Goal: Task Accomplishment & Management: Complete application form

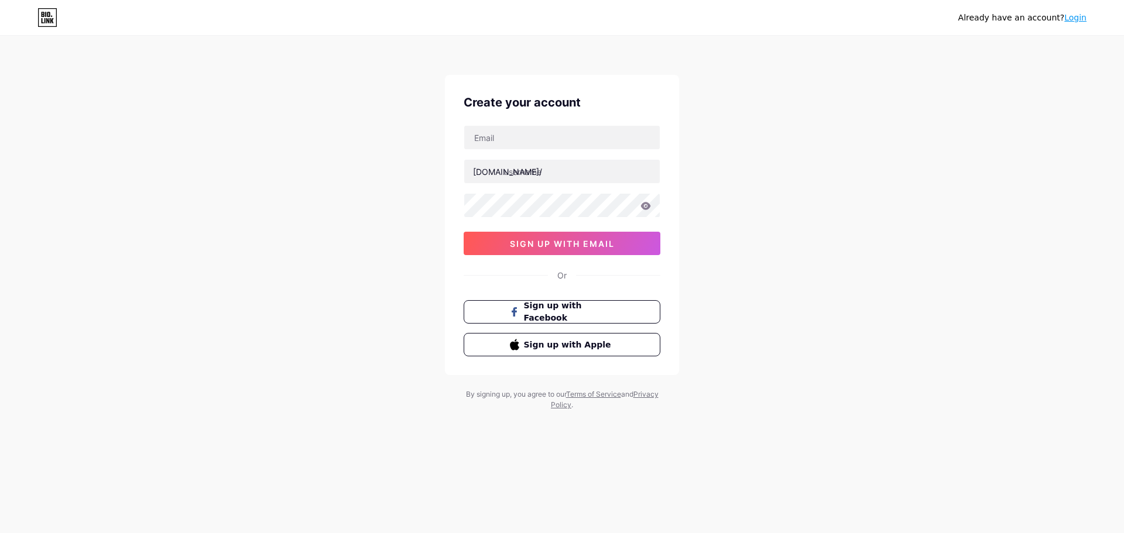
click at [522, 151] on div "bio.link/ sign up with email" at bounding box center [562, 190] width 197 height 130
click at [528, 142] on input "text" at bounding box center [562, 137] width 196 height 23
paste input "[EMAIL_ADDRESS][DOMAIN_NAME]"
type input "[EMAIL_ADDRESS][DOMAIN_NAME]"
click at [524, 167] on input "text" at bounding box center [562, 171] width 196 height 23
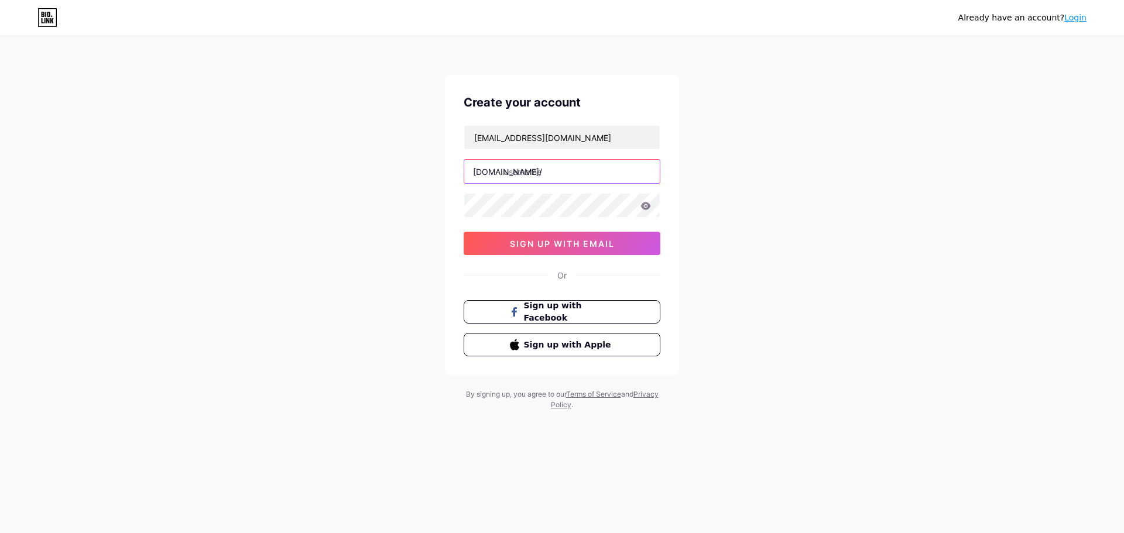
click at [537, 168] on input "text" at bounding box center [562, 171] width 196 height 23
paste input "billyteeshirt"
type input "billyteeshirt"
click at [649, 207] on icon at bounding box center [646, 206] width 10 height 8
drag, startPoint x: 770, startPoint y: 325, endPoint x: 745, endPoint y: 314, distance: 27.5
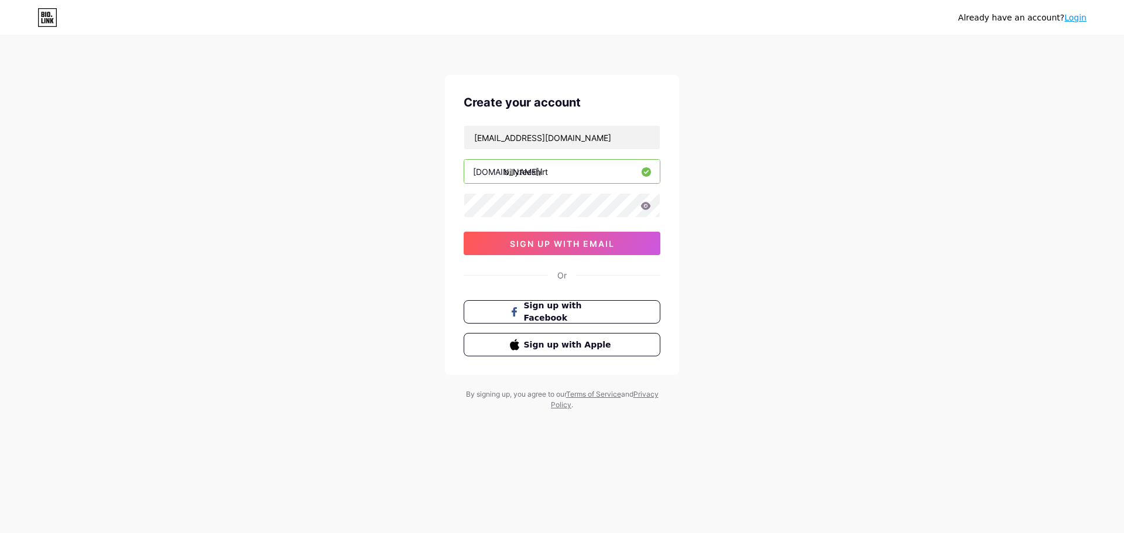
click at [765, 321] on div "Already have an account? Login Create your account billyteeshirt@billyteeshirt.…" at bounding box center [562, 224] width 1124 height 448
click at [580, 247] on span "sign up with email" at bounding box center [562, 244] width 105 height 10
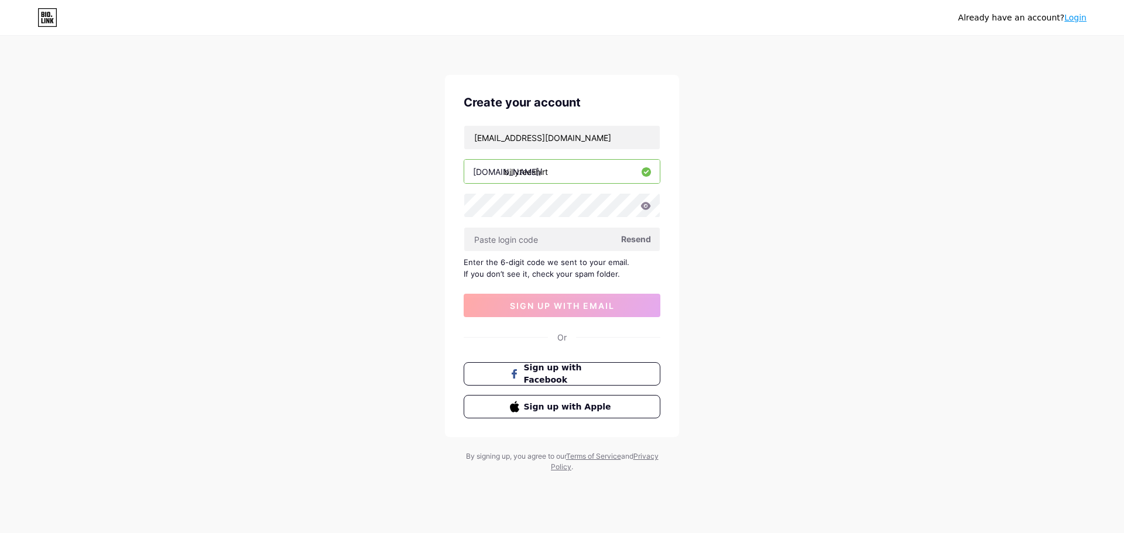
click at [630, 244] on span "Resend" at bounding box center [636, 239] width 30 height 12
paste input "121639"
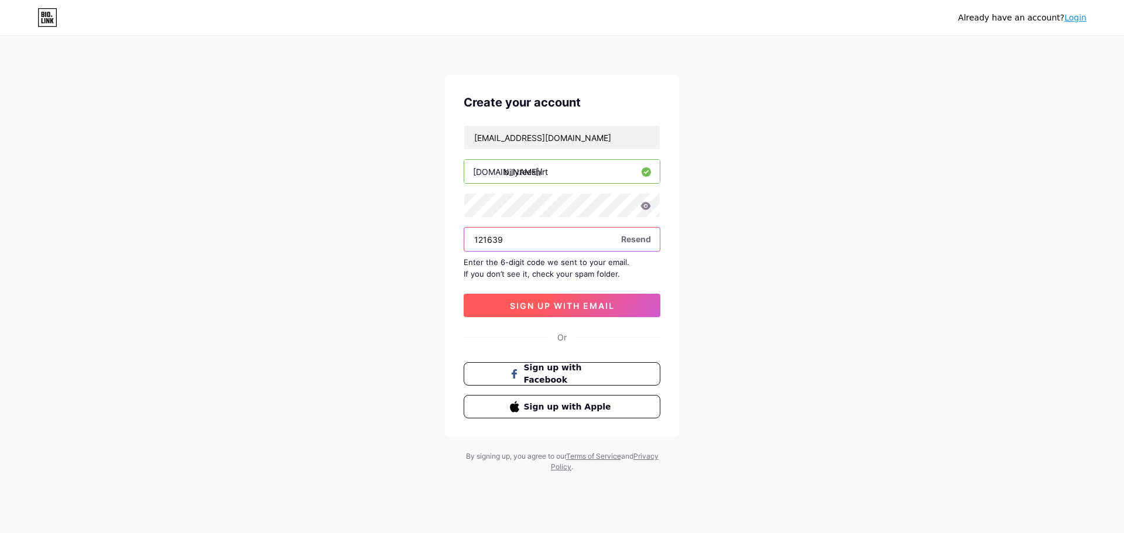
type input "121639"
click at [549, 308] on span "sign up with email" at bounding box center [562, 306] width 105 height 10
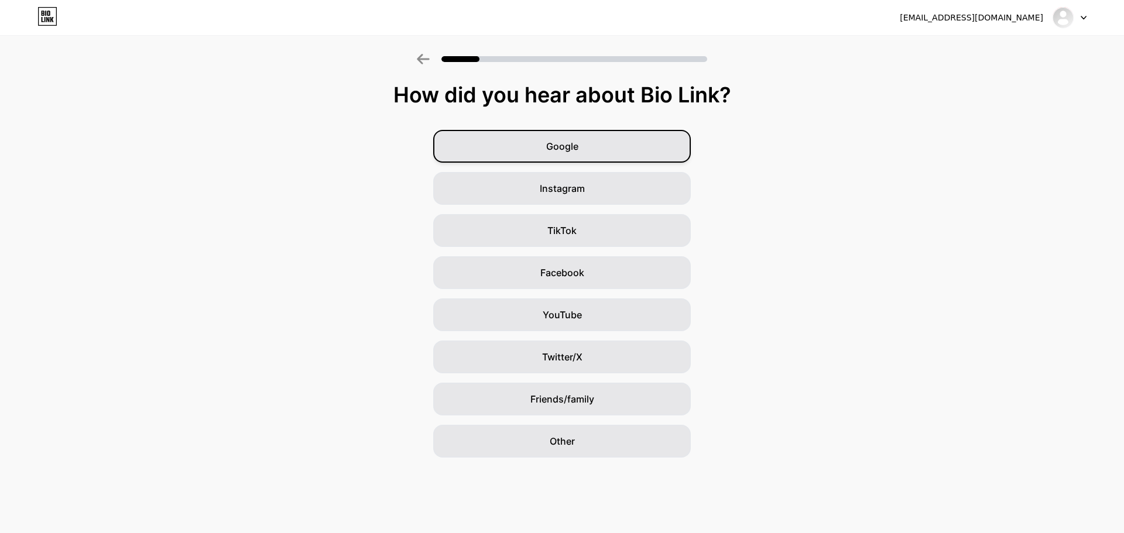
click at [653, 139] on div "Google" at bounding box center [562, 146] width 258 height 33
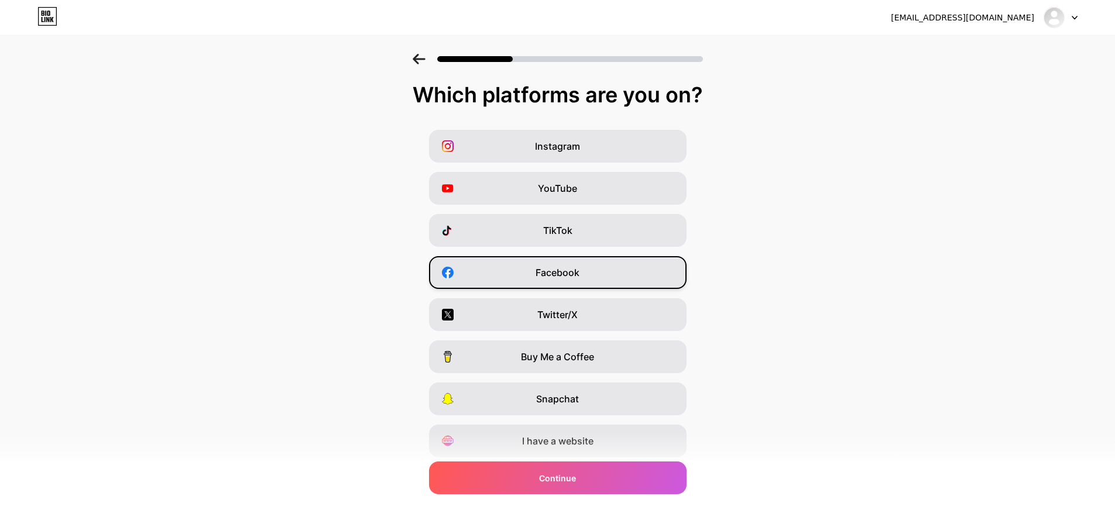
click at [600, 266] on div "Facebook" at bounding box center [558, 272] width 258 height 33
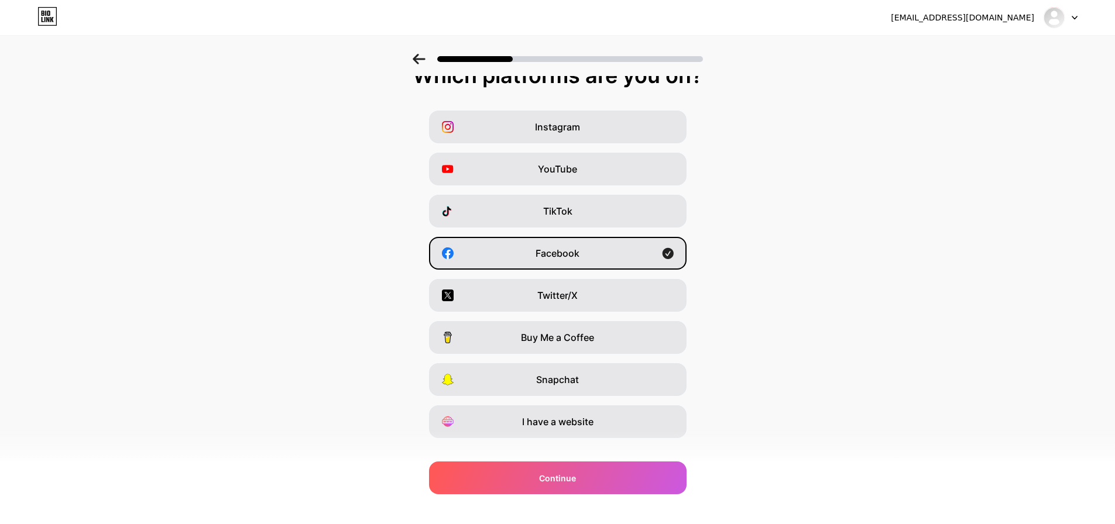
scroll to position [39, 0]
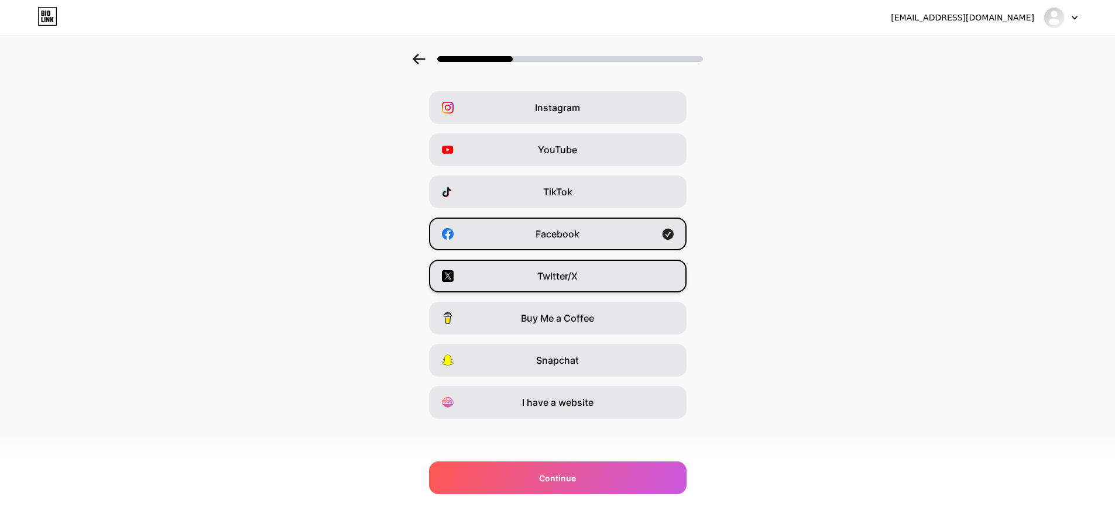
click at [616, 279] on div "Twitter/X" at bounding box center [558, 276] width 258 height 33
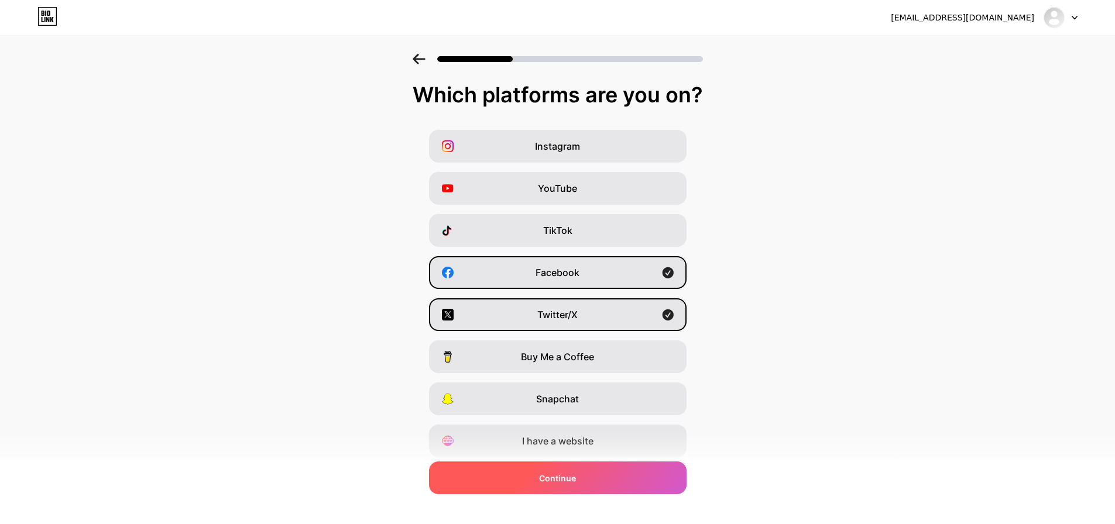
click at [663, 472] on div "Continue" at bounding box center [558, 478] width 258 height 33
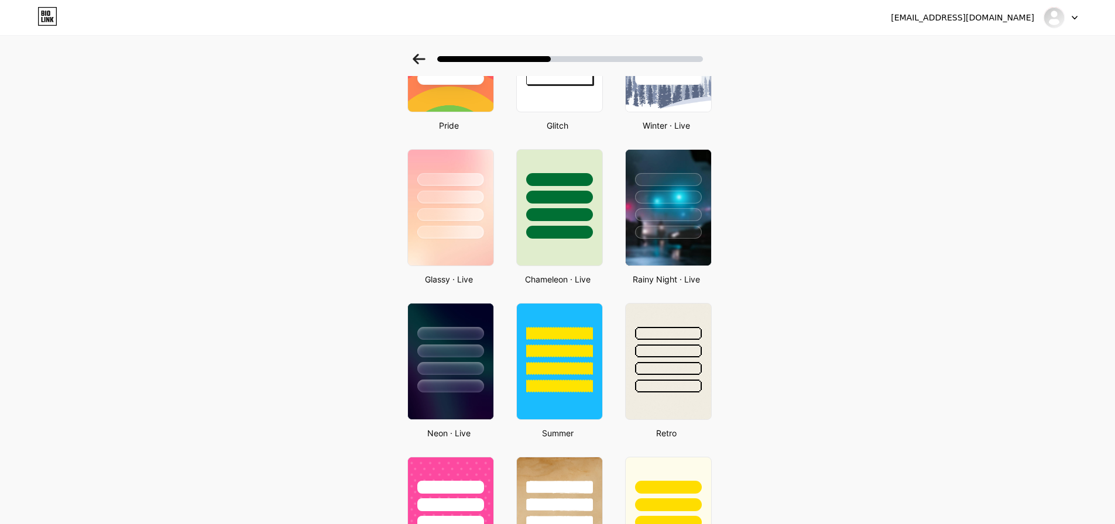
scroll to position [410, 0]
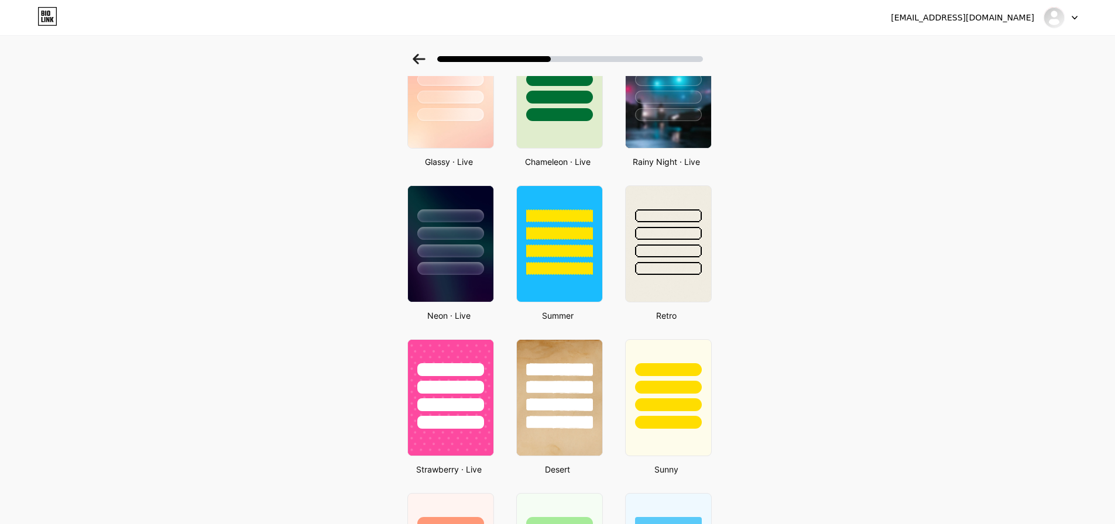
click at [683, 155] on div "Rainy Night · Live" at bounding box center [667, 98] width 90 height 140
click at [670, 124] on img at bounding box center [668, 89] width 88 height 119
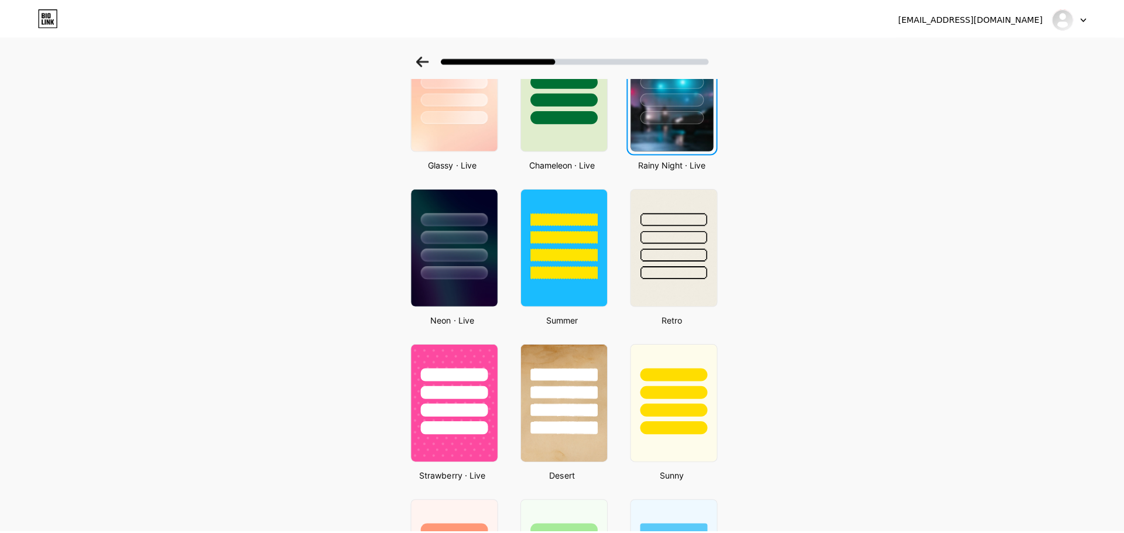
scroll to position [0, 0]
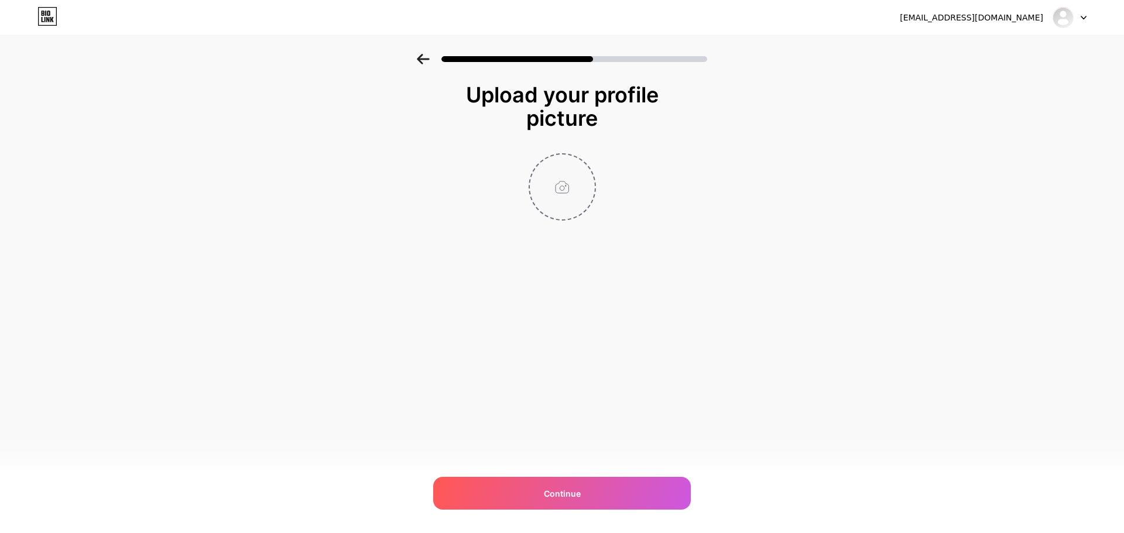
click at [557, 184] on input "file" at bounding box center [562, 187] width 65 height 65
type input "C:\fakepath\Billyteeshirt icon.png"
click at [637, 492] on div "Continue" at bounding box center [562, 493] width 258 height 33
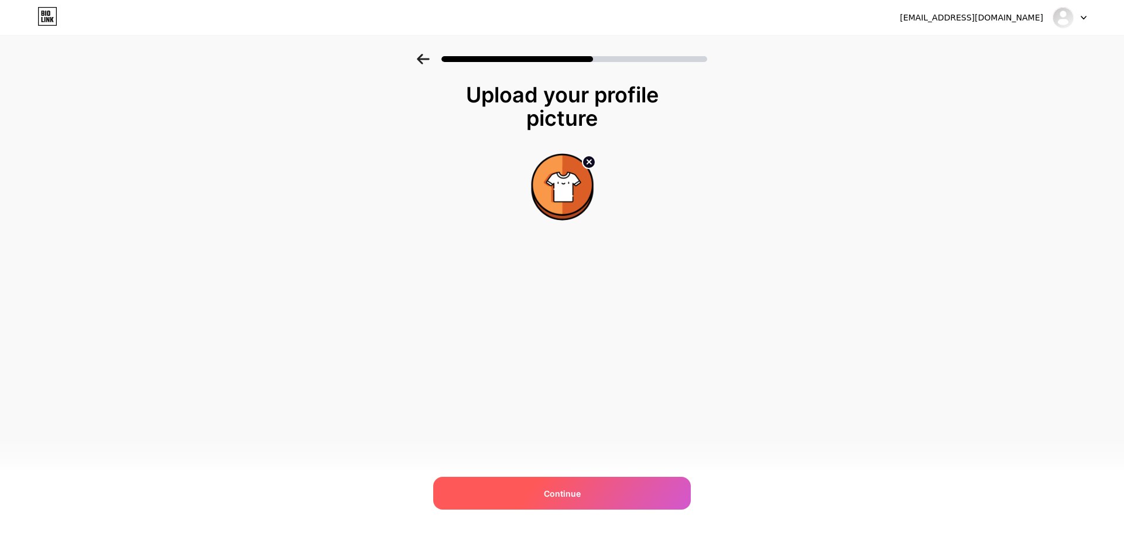
click at [637, 492] on div "Continue" at bounding box center [562, 493] width 258 height 33
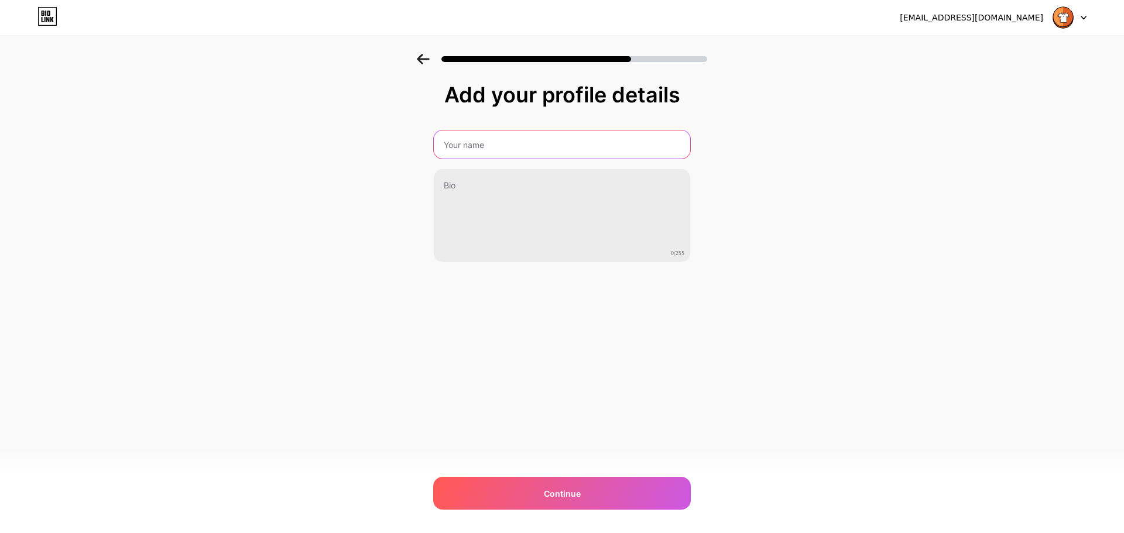
click at [484, 148] on input "text" at bounding box center [562, 145] width 256 height 28
type input "BillyTeeShirt"
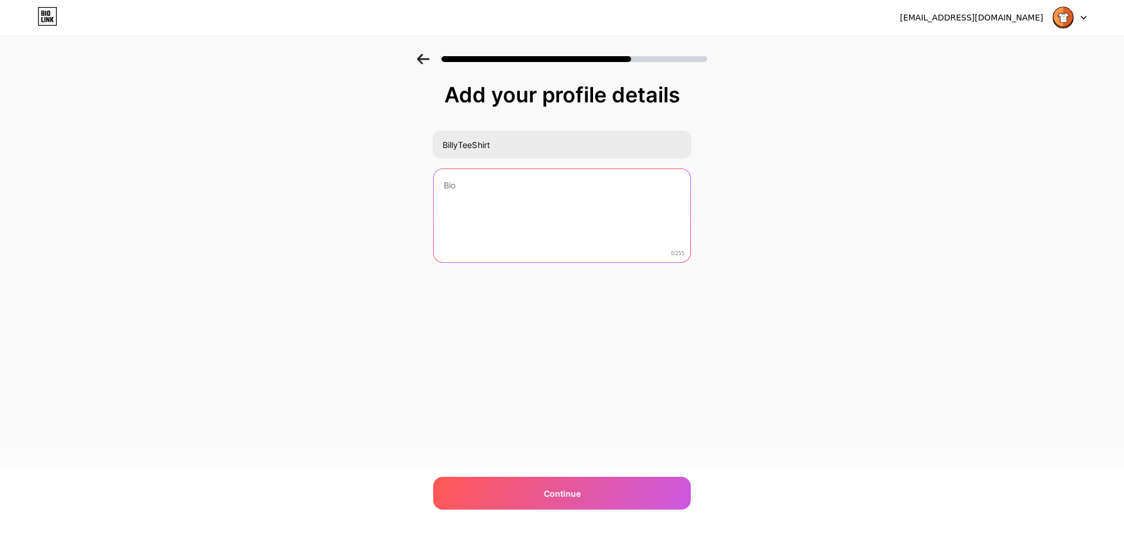
click at [512, 209] on textarea at bounding box center [562, 216] width 256 height 94
paste textarea "Since 2016, BillyTeeShirt has been your trusted destination for high-quality cu…"
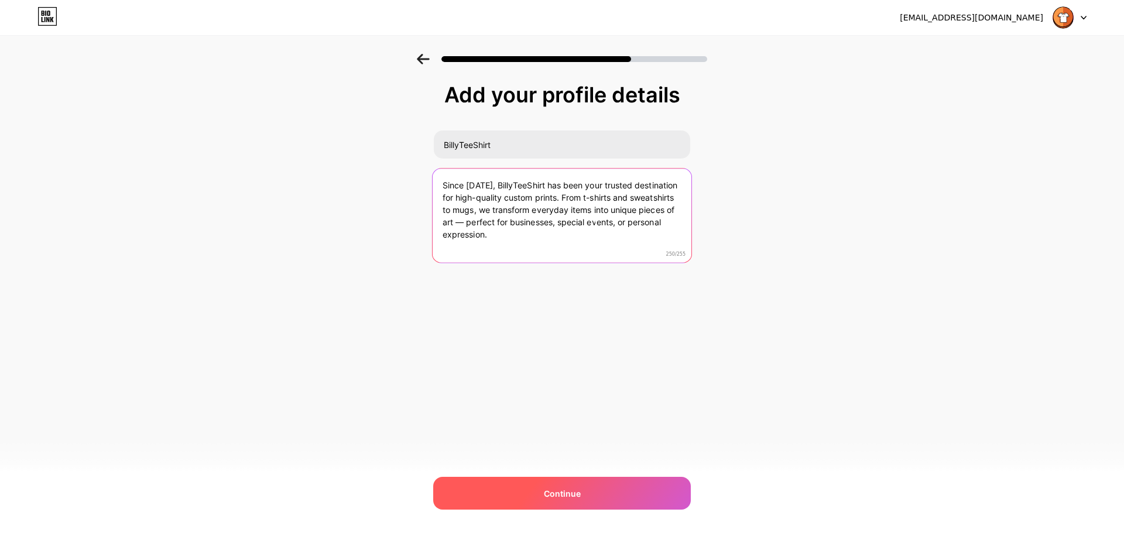
type textarea "Since 2016, BillyTeeShirt has been your trusted destination for high-quality cu…"
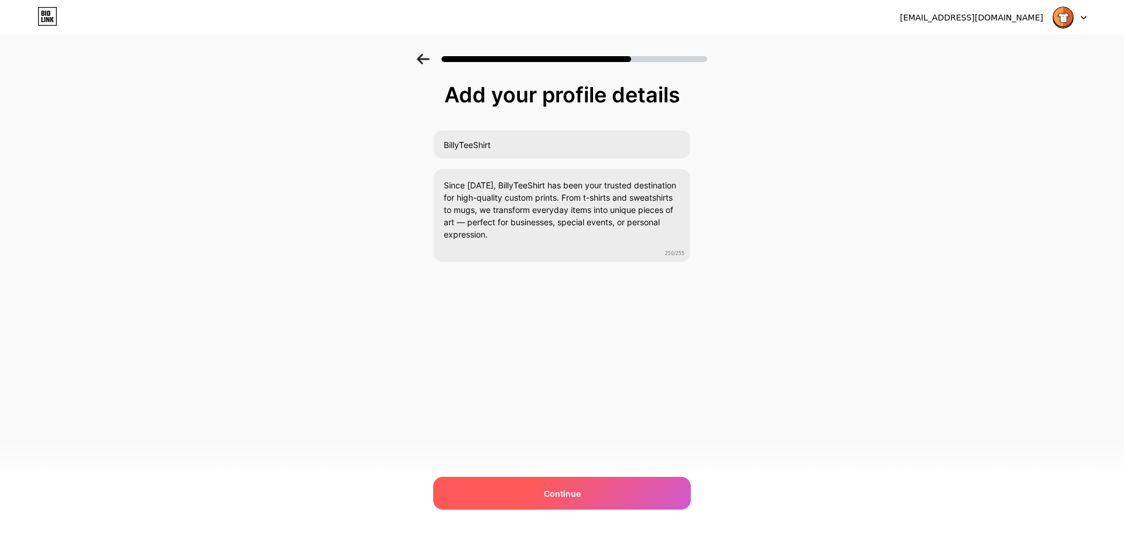
click at [591, 487] on div "Continue" at bounding box center [562, 493] width 258 height 33
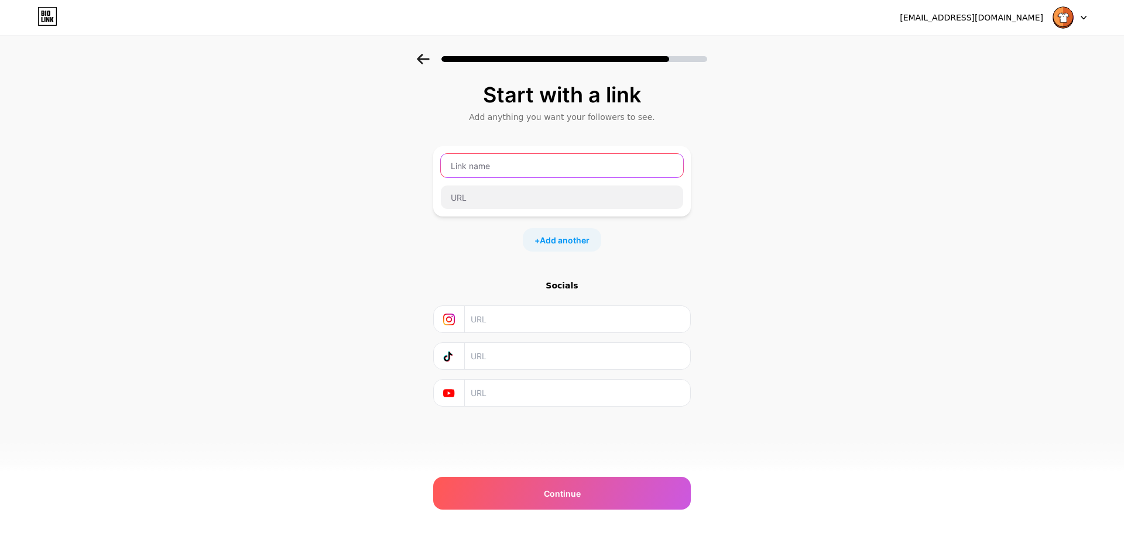
click at [504, 167] on input "text" at bounding box center [562, 165] width 242 height 23
click at [520, 316] on input "text" at bounding box center [577, 319] width 212 height 26
click at [522, 360] on input "text" at bounding box center [577, 356] width 212 height 26
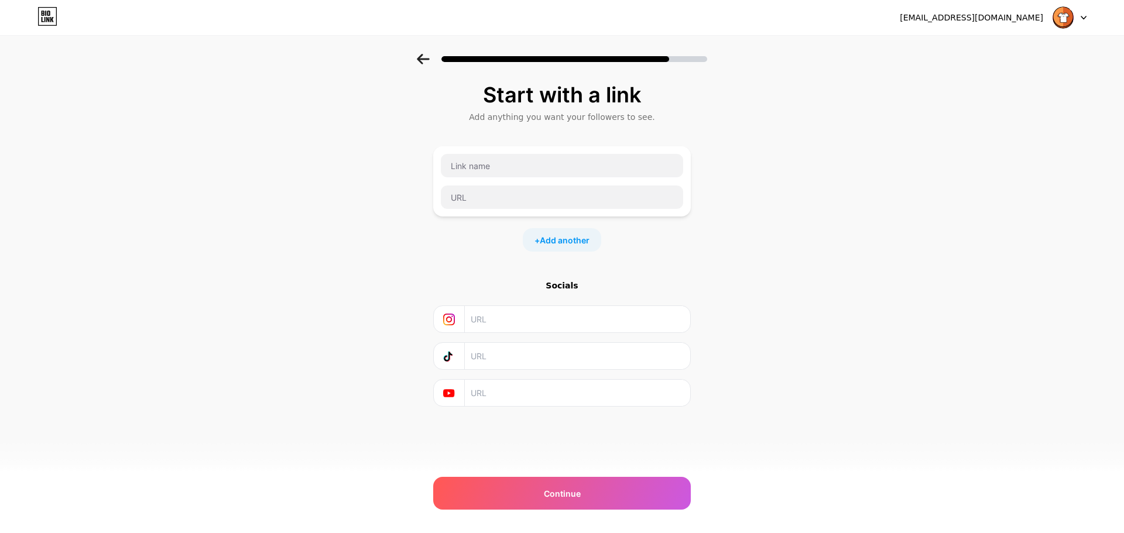
click at [522, 360] on input "text" at bounding box center [577, 356] width 212 height 26
click at [530, 387] on input "text" at bounding box center [577, 393] width 212 height 26
click at [538, 170] on input "text" at bounding box center [562, 165] width 242 height 23
paste input "BillyTeeShirt - We Print Customized T-Shirts, Apparel In the USA"
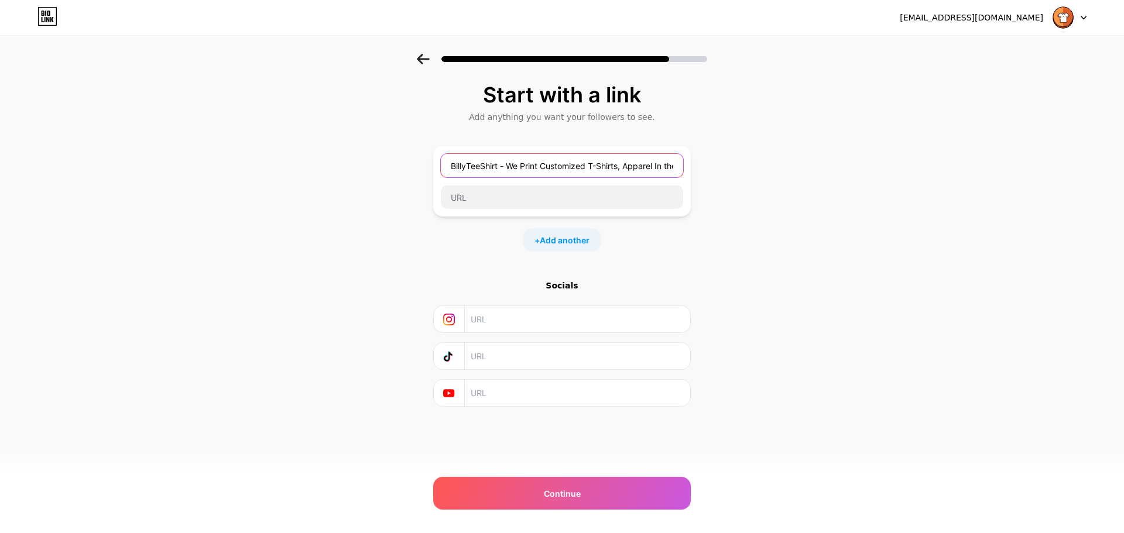
scroll to position [0, 25]
type input "BillyTeeShirt - We Print Customized T-Shirts, Apparel In the USA"
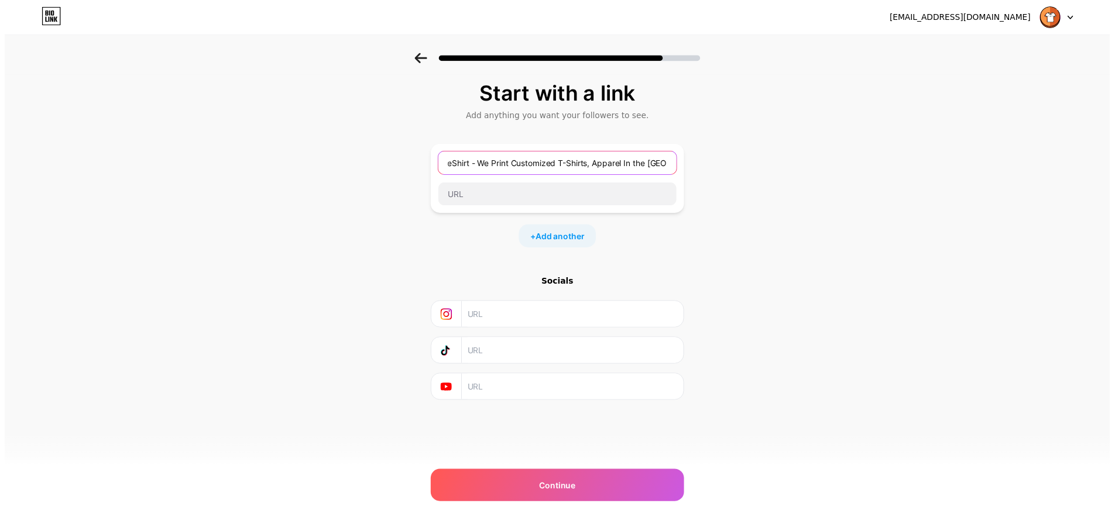
scroll to position [0, 0]
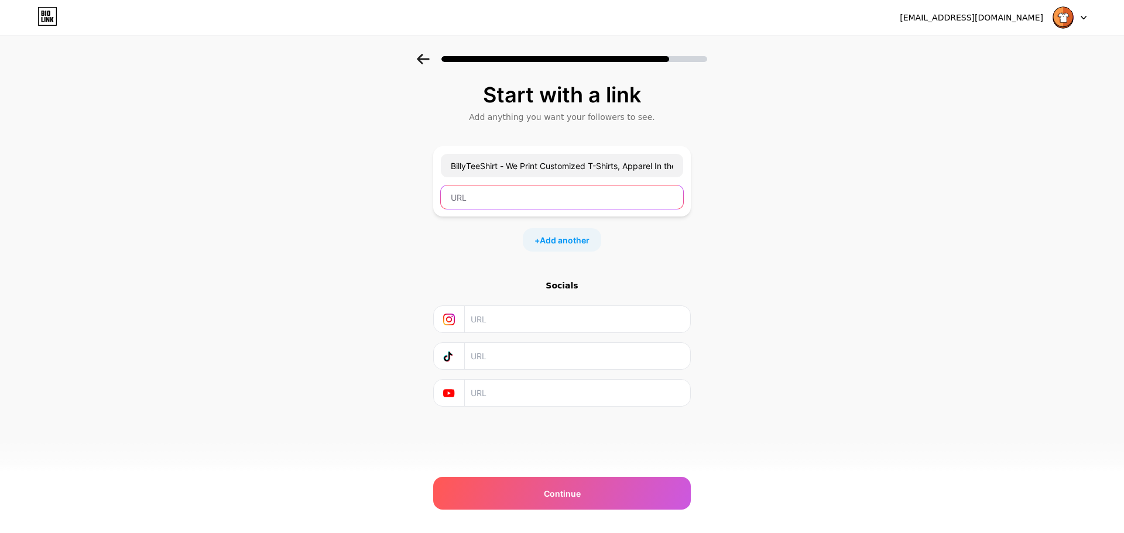
click at [535, 205] on input "text" at bounding box center [562, 197] width 242 height 23
paste input "https://billyteeshirt.com/"
type input "https://billyteeshirt.com/"
click at [570, 238] on span "Add another" at bounding box center [565, 240] width 50 height 12
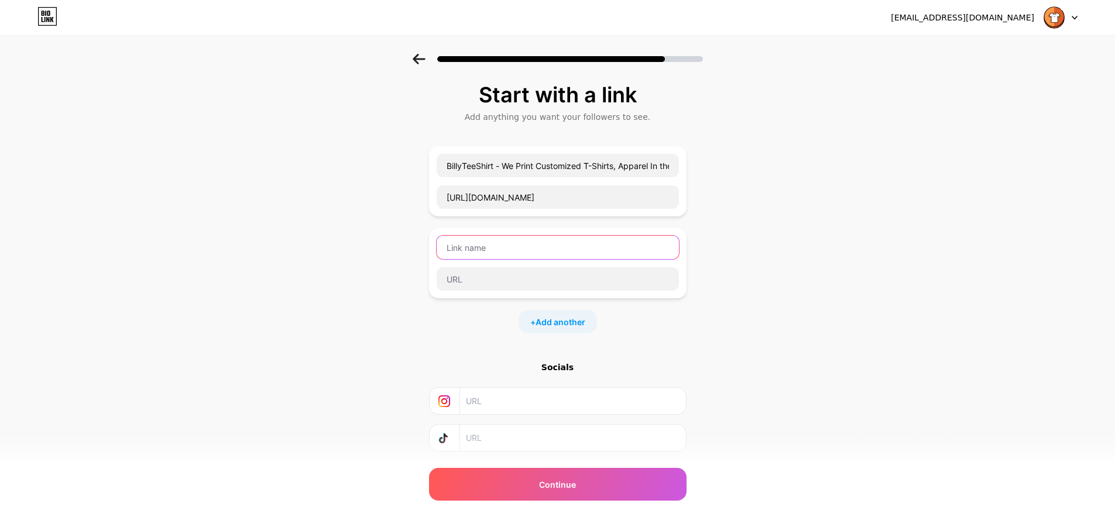
click at [618, 250] on input "text" at bounding box center [558, 247] width 242 height 23
paste input "https://link.space/@billyteeshirt"
type input "https://link.space/@billyteeshirt"
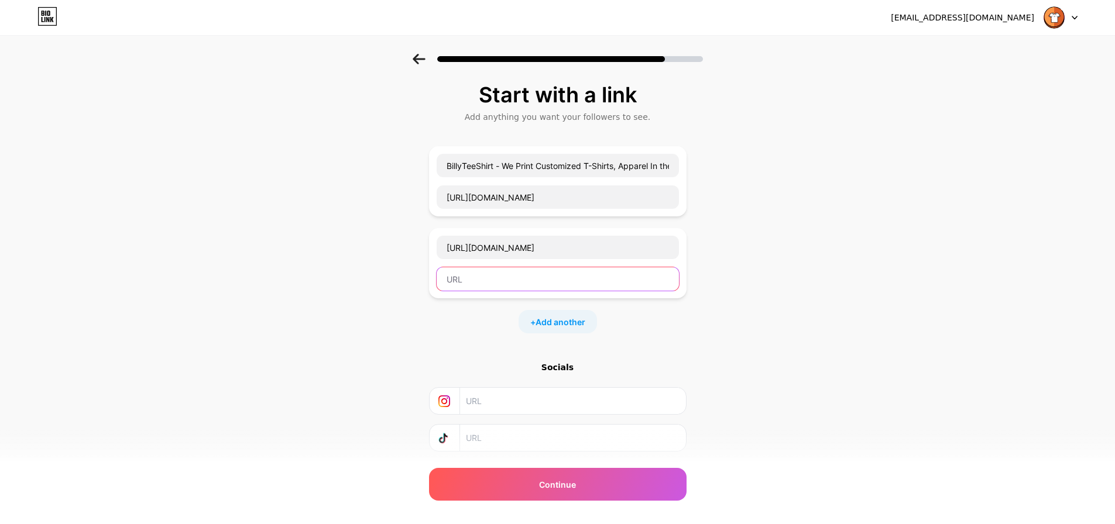
click at [523, 280] on input "text" at bounding box center [558, 279] width 242 height 23
paste input "https://link.space/@billyteeshirt"
type input "https://link.space/@billyteeshirt"
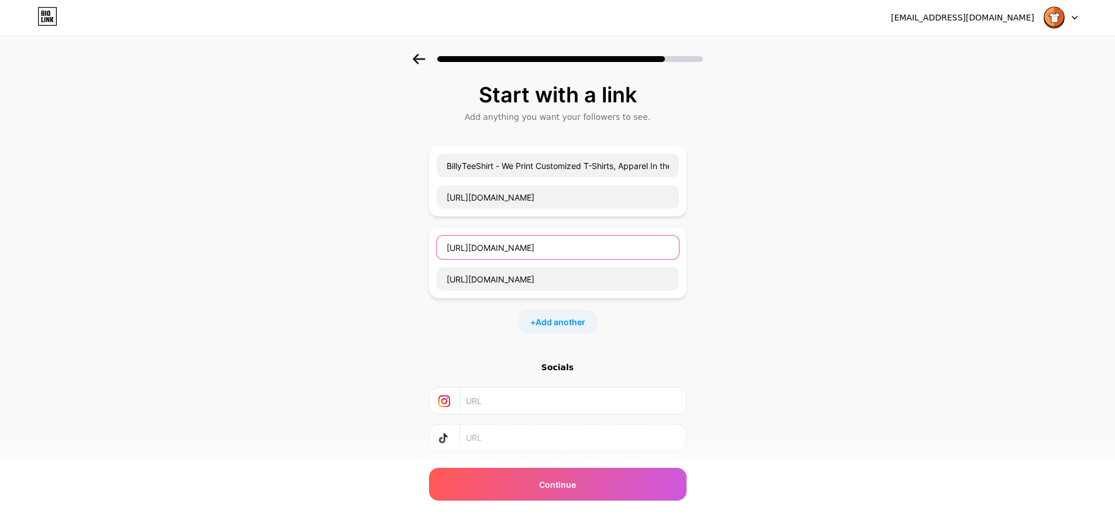
drag, startPoint x: 516, startPoint y: 248, endPoint x: 479, endPoint y: 252, distance: 37.2
click at [479, 252] on input "https://link.space/@billyteeshirt" at bounding box center [558, 247] width 242 height 23
click at [560, 248] on input "https://link.space/@billyteeshirt" at bounding box center [558, 247] width 242 height 23
paste input "link.space"
drag, startPoint x: 451, startPoint y: 246, endPoint x: 351, endPoint y: 245, distance: 100.7
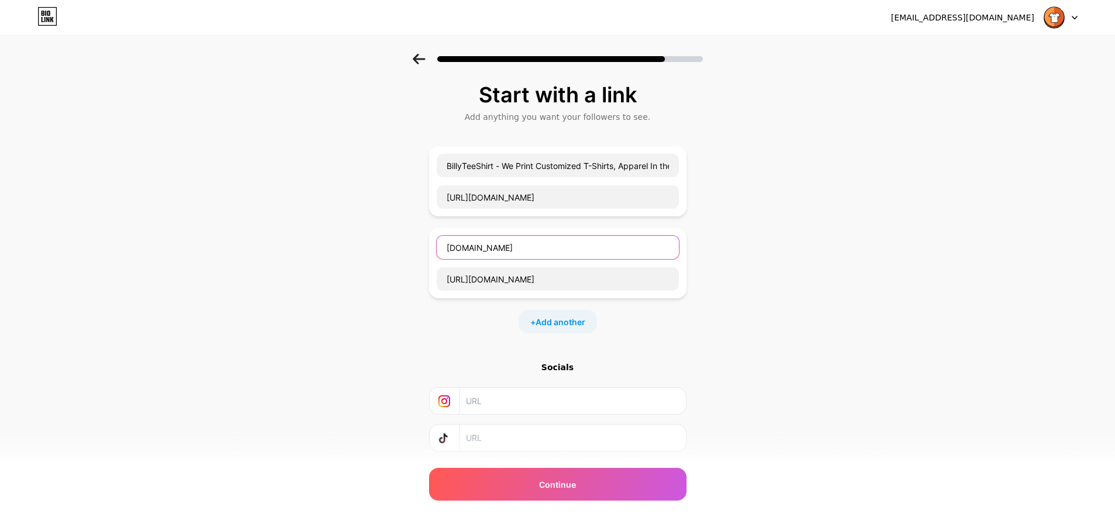
click at [387, 246] on div "Start with a link Add anything you want your followers to see. BillyTeeShirt - …" at bounding box center [557, 300] width 1115 height 493
type input "link.space"
click at [571, 324] on span "Add another" at bounding box center [561, 322] width 50 height 12
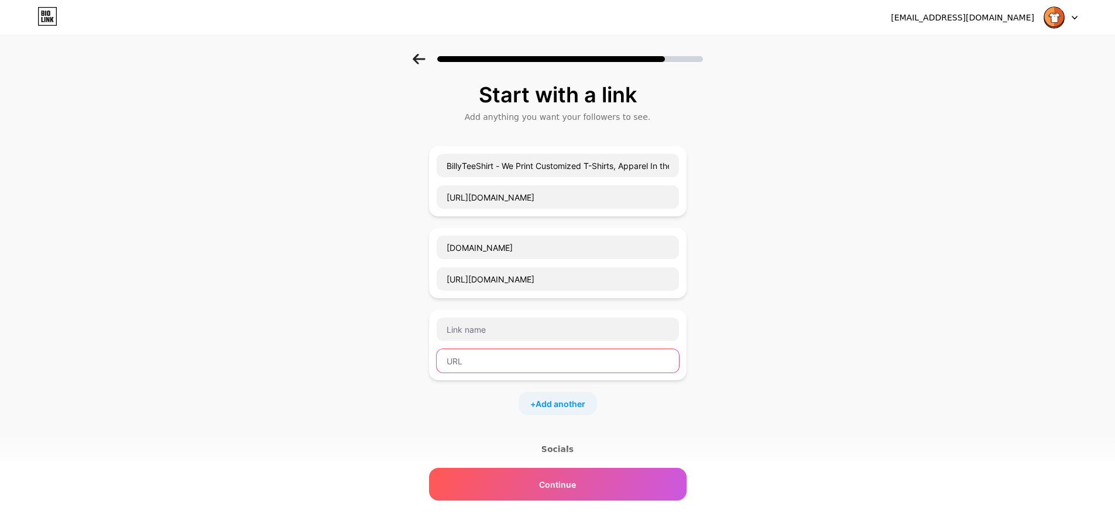
click at [498, 358] on input "text" at bounding box center [558, 360] width 242 height 23
paste input "https://www.trustpilot.com/review/billyteeshirt.com"
click at [516, 363] on input "https://www.trustpilot.com/review/billyteeshirt.com" at bounding box center [558, 360] width 242 height 23
type input "https://www.trustpilot.com/review/billyteeshirt.com"
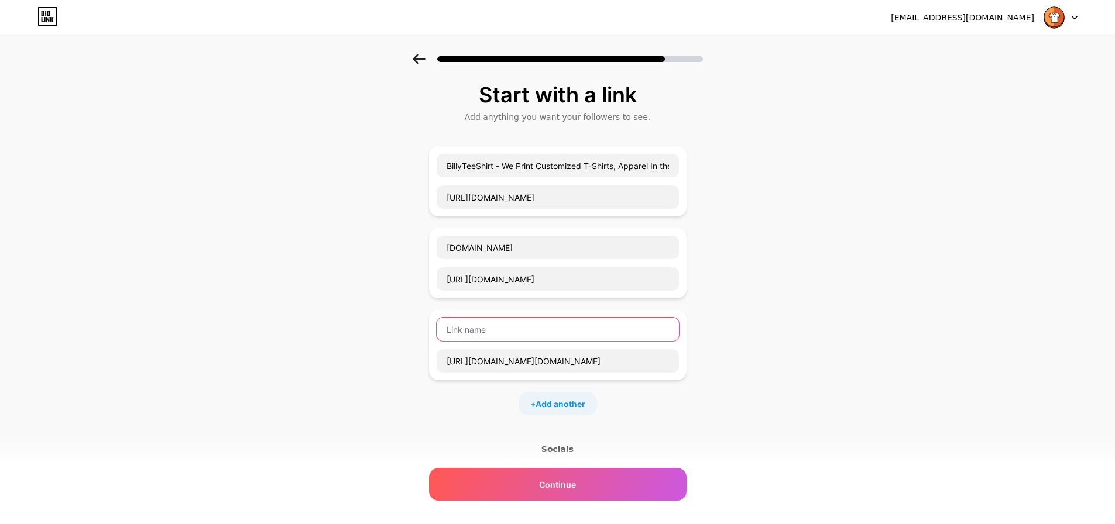
click at [505, 332] on input "text" at bounding box center [558, 329] width 242 height 23
paste input "trustpilot"
type input "trustpilot"
drag, startPoint x: 543, startPoint y: 406, endPoint x: 554, endPoint y: 385, distance: 23.0
click at [543, 404] on span "Add another" at bounding box center [561, 404] width 50 height 12
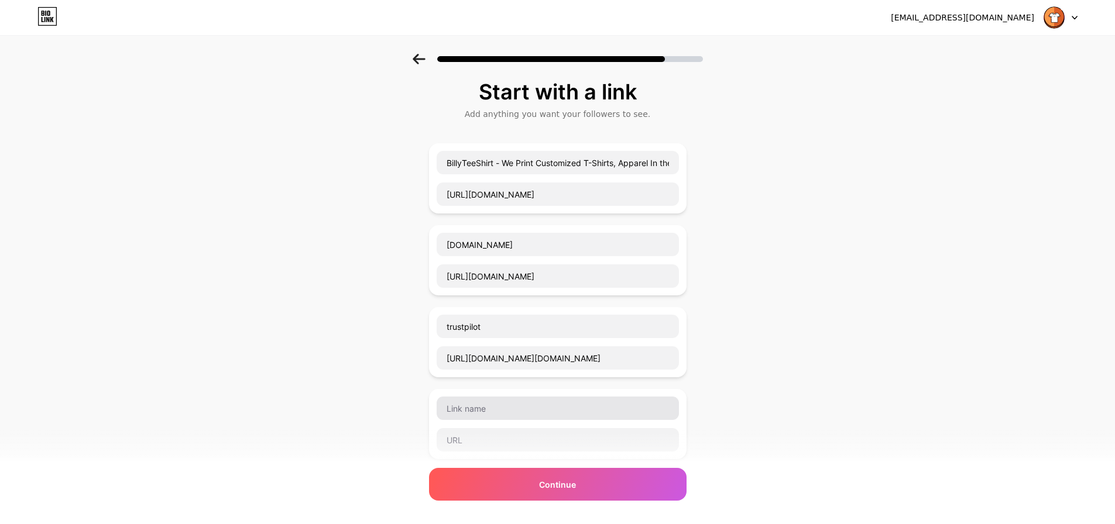
scroll to position [59, 0]
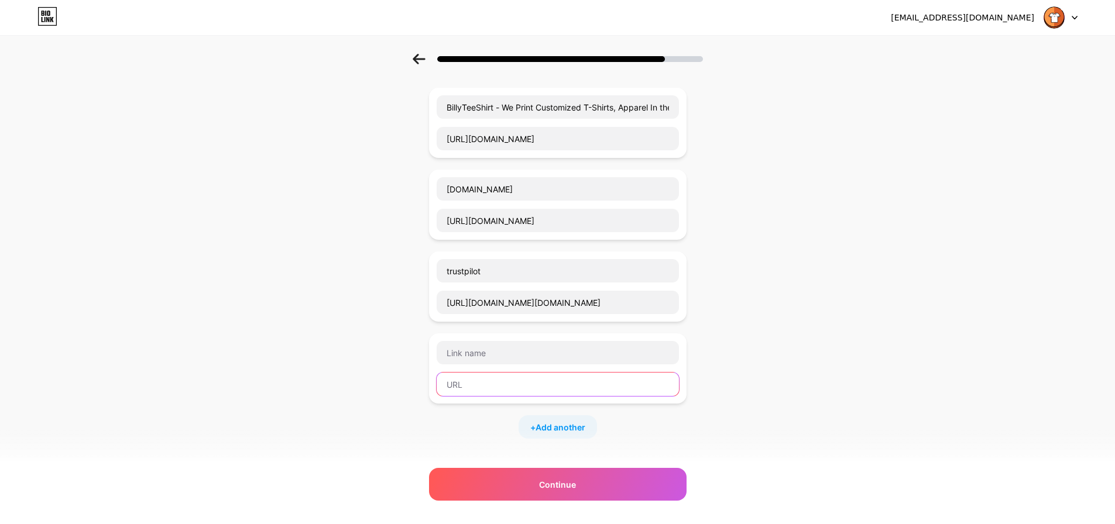
click at [515, 383] on input "text" at bounding box center [558, 384] width 242 height 23
paste input "https://www.facebook.com/billyteeshirt/"
click at [518, 386] on input "https://www.facebook.com/billyteeshirt/" at bounding box center [558, 384] width 242 height 23
type input "https://www.facebook.com/billyteeshirt/"
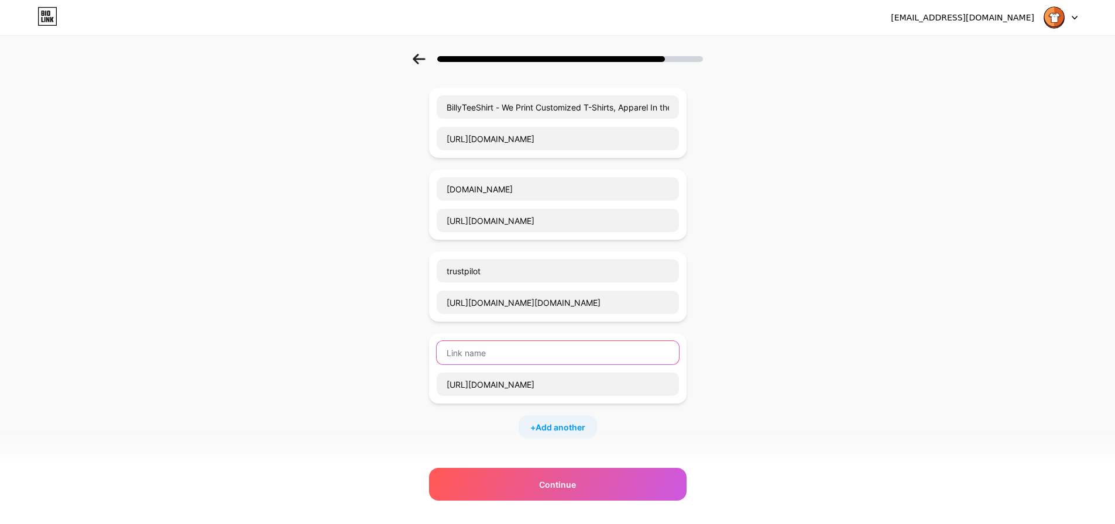
click at [530, 348] on input "text" at bounding box center [558, 352] width 242 height 23
paste input "facebook"
type input "facebook"
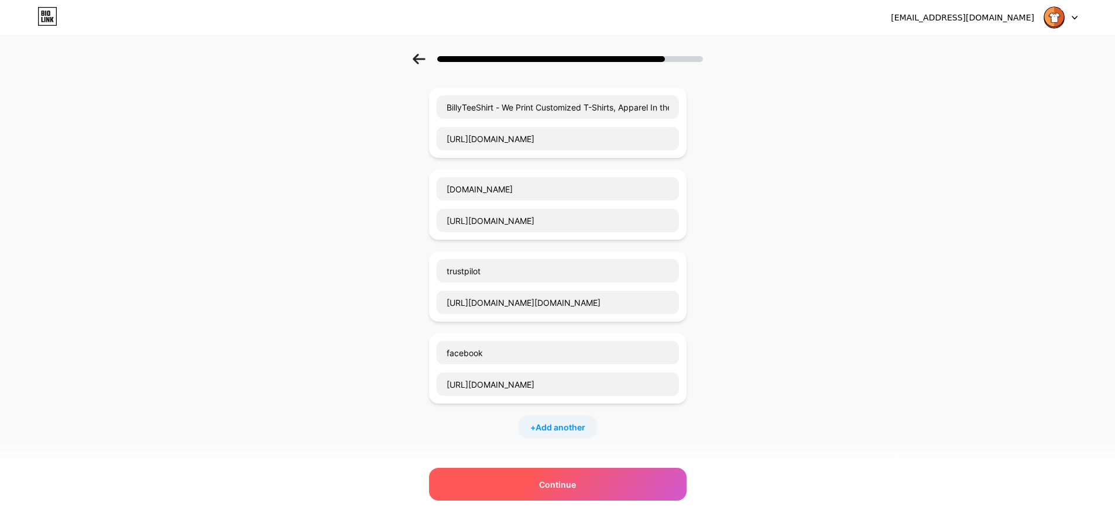
click at [644, 491] on div "Continue" at bounding box center [558, 484] width 258 height 33
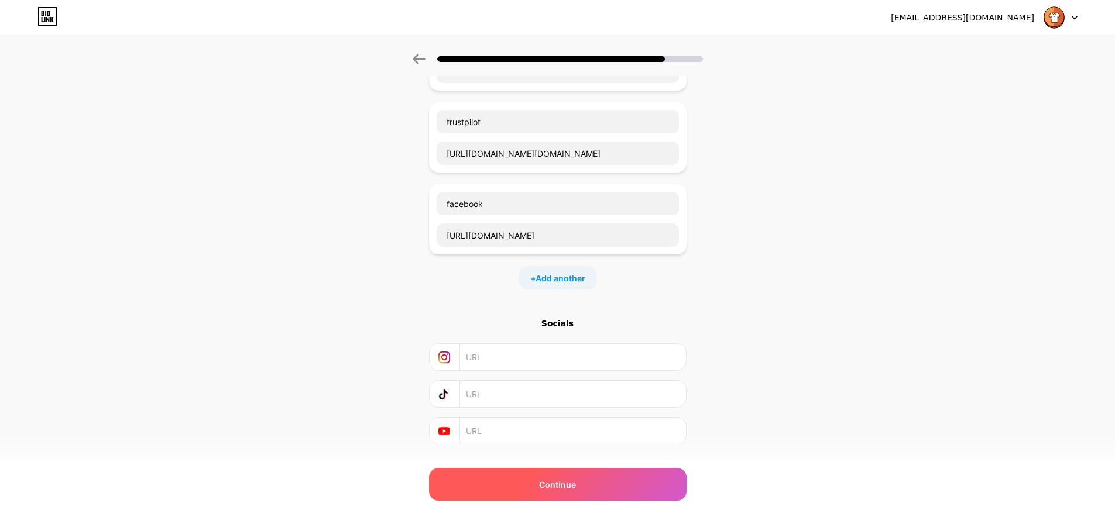
scroll to position [58, 0]
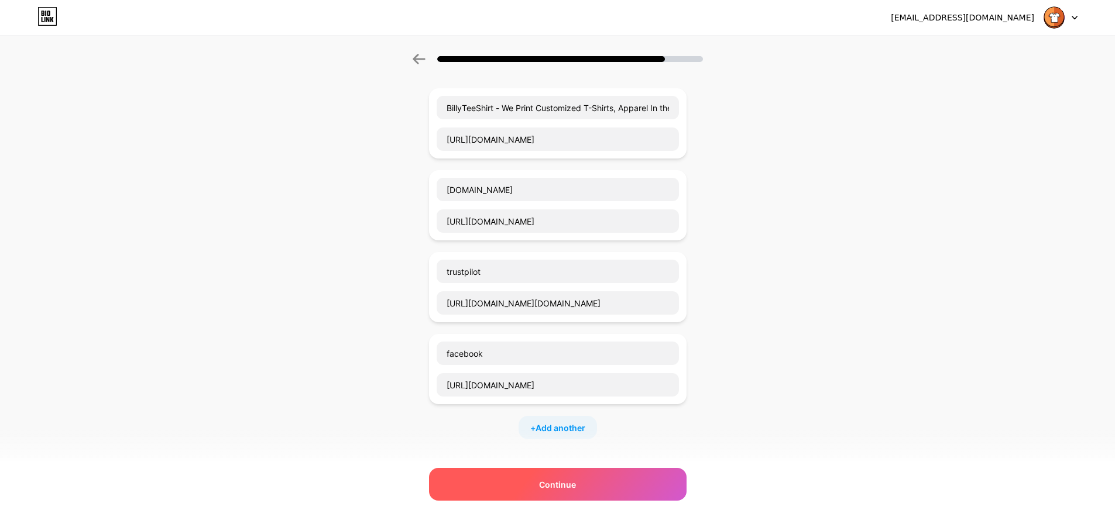
click at [622, 484] on div "Continue" at bounding box center [558, 484] width 258 height 33
click at [588, 481] on div "Continue" at bounding box center [558, 484] width 258 height 33
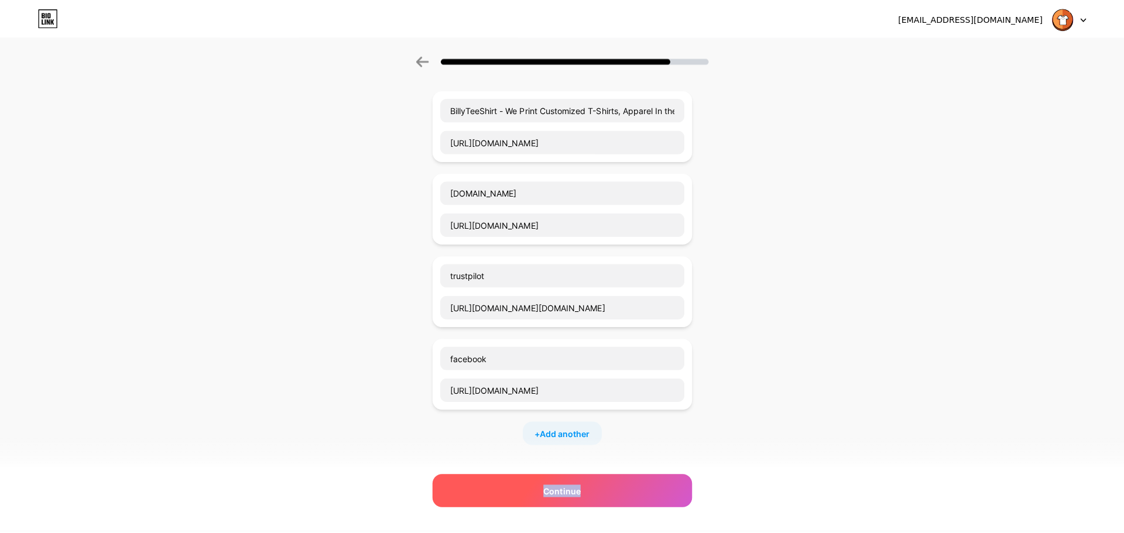
scroll to position [0, 0]
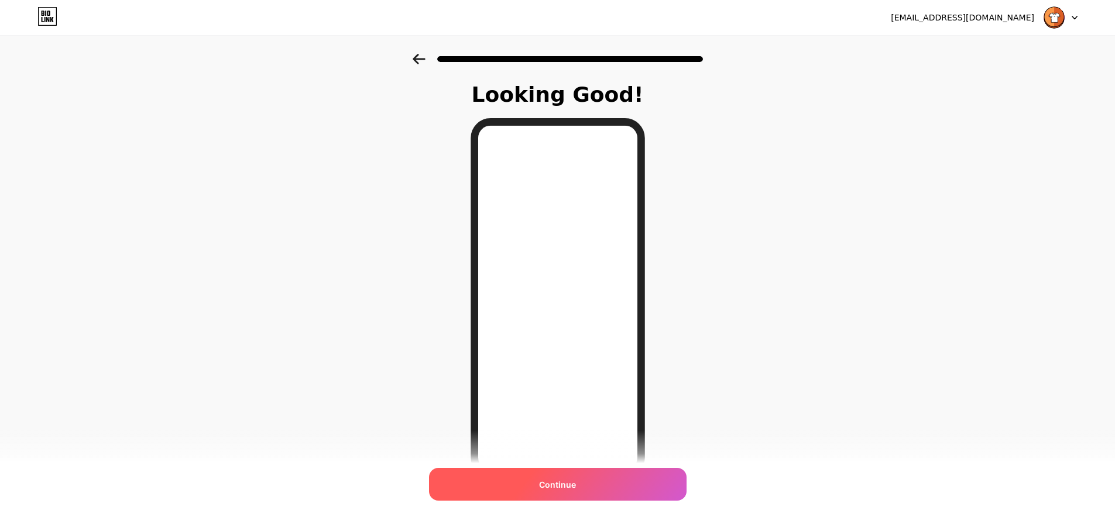
click at [589, 482] on div "Continue" at bounding box center [558, 484] width 258 height 33
click at [594, 491] on div "Continue" at bounding box center [558, 484] width 258 height 33
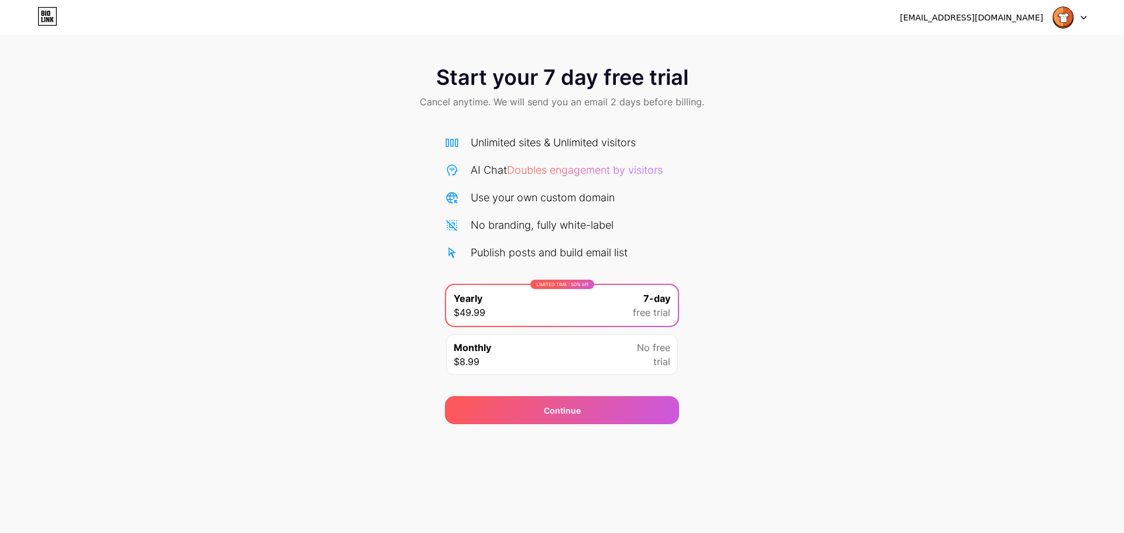
click at [1061, 19] on img at bounding box center [1063, 17] width 22 height 22
click at [55, 21] on icon at bounding box center [47, 16] width 20 height 19
click at [1011, 10] on div "[EMAIL_ADDRESS][DOMAIN_NAME]" at bounding box center [993, 17] width 187 height 21
click at [1010, 12] on div "[EMAIL_ADDRESS][DOMAIN_NAME]" at bounding box center [971, 18] width 143 height 12
click at [1078, 13] on div at bounding box center [1070, 17] width 34 height 21
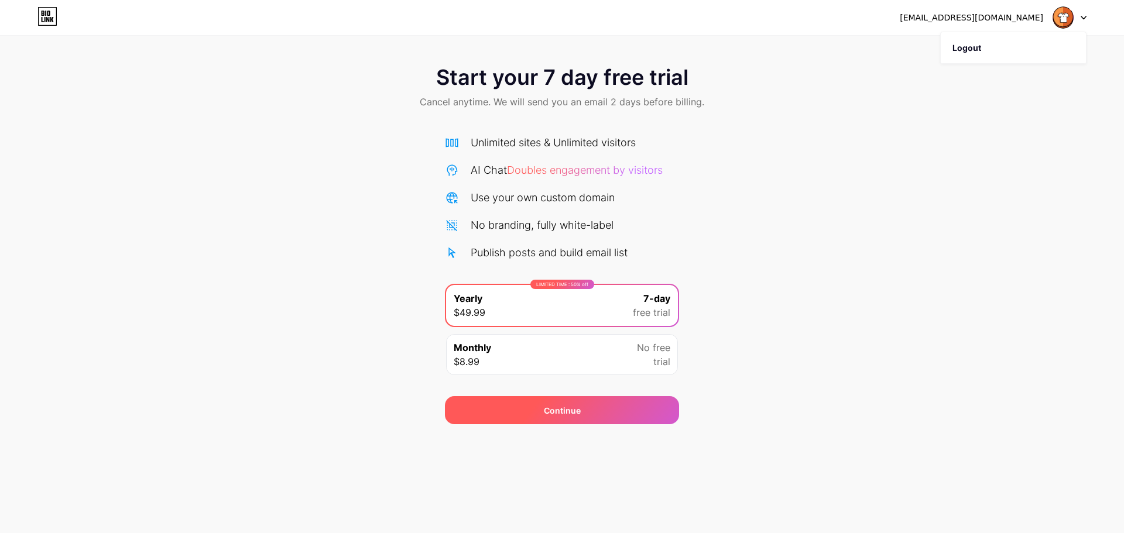
click at [597, 416] on div "Continue" at bounding box center [562, 410] width 234 height 28
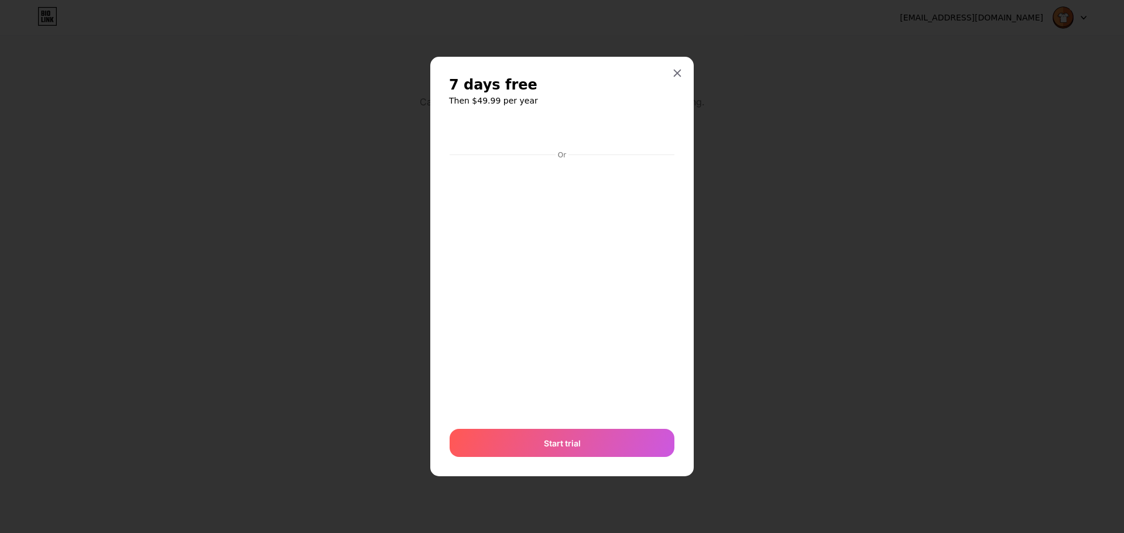
click at [678, 77] on icon at bounding box center [677, 72] width 9 height 9
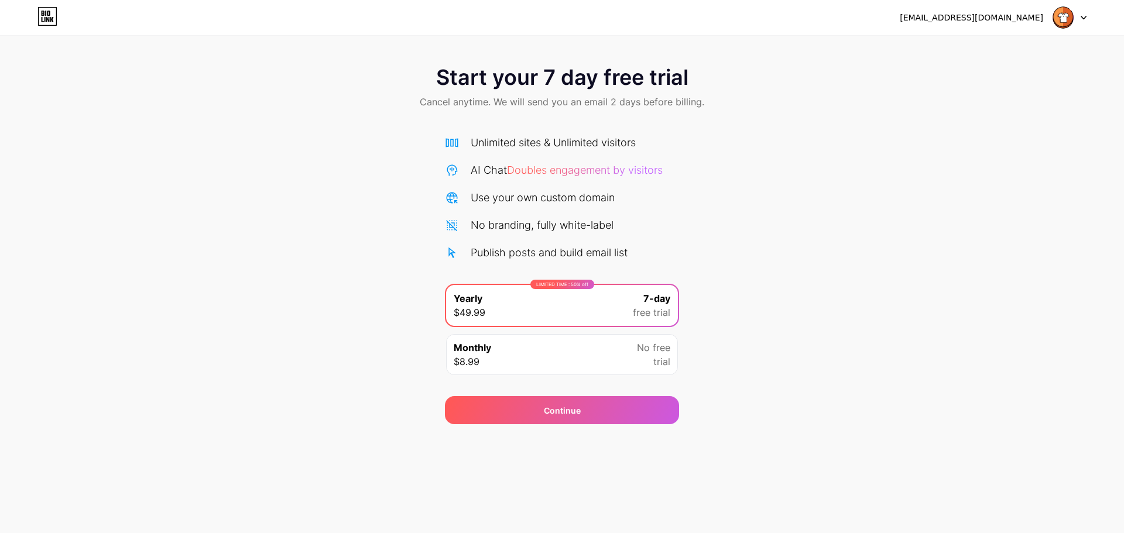
click at [37, 13] on icon at bounding box center [47, 16] width 20 height 19
drag, startPoint x: 873, startPoint y: 71, endPoint x: 865, endPoint y: 69, distance: 7.8
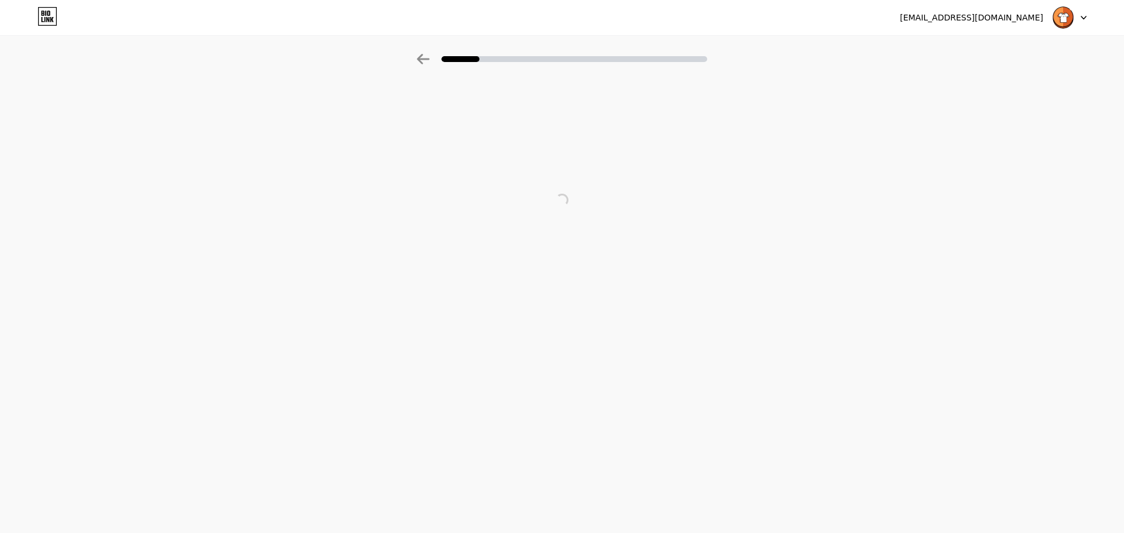
drag, startPoint x: 825, startPoint y: 50, endPoint x: 819, endPoint y: 49, distance: 6.7
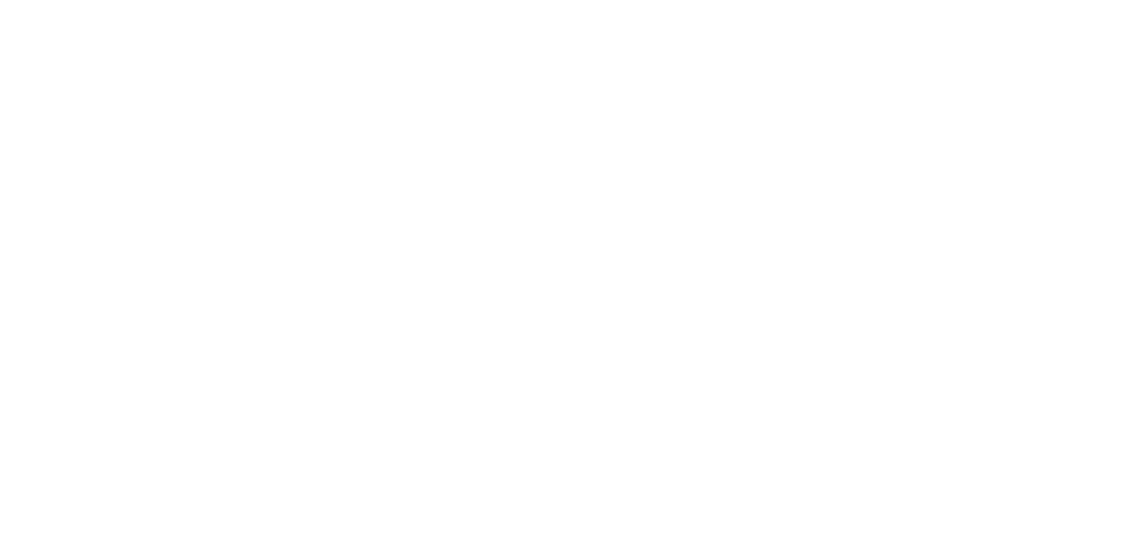
click at [647, 0] on html at bounding box center [562, 0] width 1124 height 0
drag, startPoint x: 876, startPoint y: 121, endPoint x: 870, endPoint y: 113, distance: 10.1
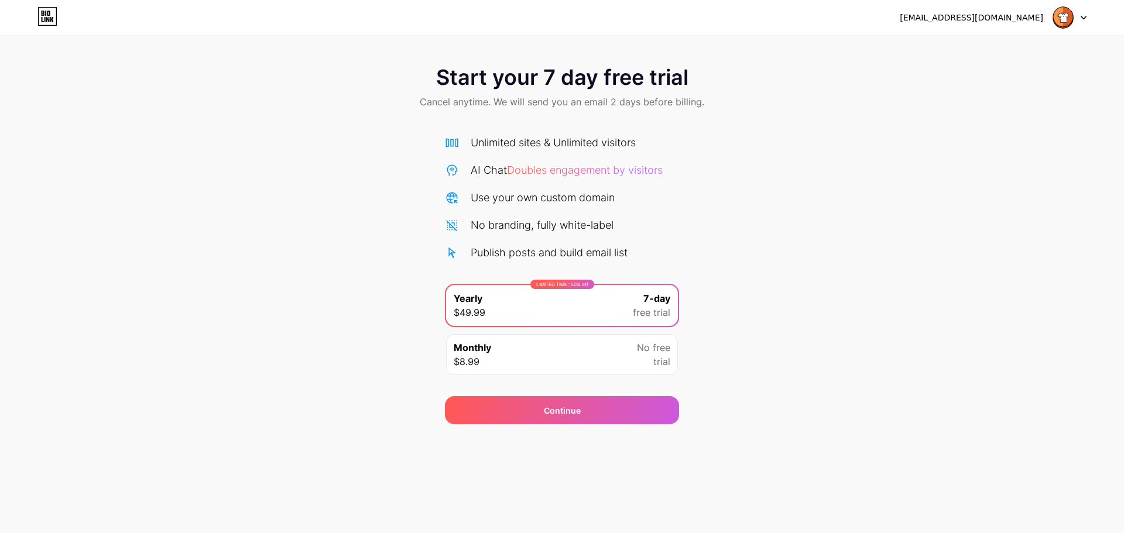
click at [589, 170] on span "Doubles engagement by visitors" at bounding box center [585, 170] width 156 height 12
click at [625, 359] on div "Monthly $8.99 No free trial" at bounding box center [562, 354] width 232 height 41
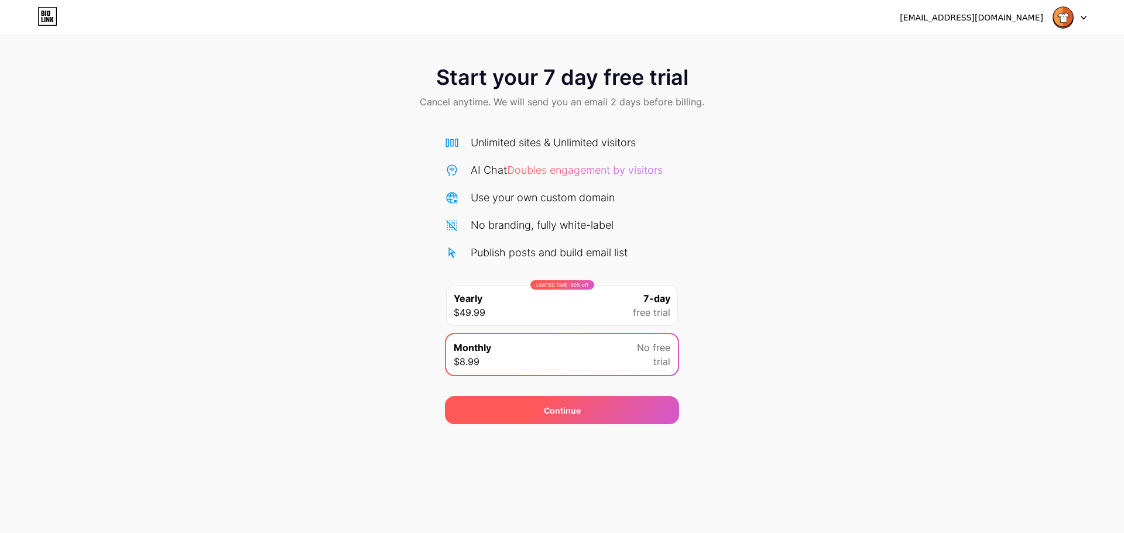
drag, startPoint x: 633, startPoint y: 404, endPoint x: 651, endPoint y: 401, distance: 18.4
click at [636, 404] on div "Continue" at bounding box center [562, 410] width 234 height 28
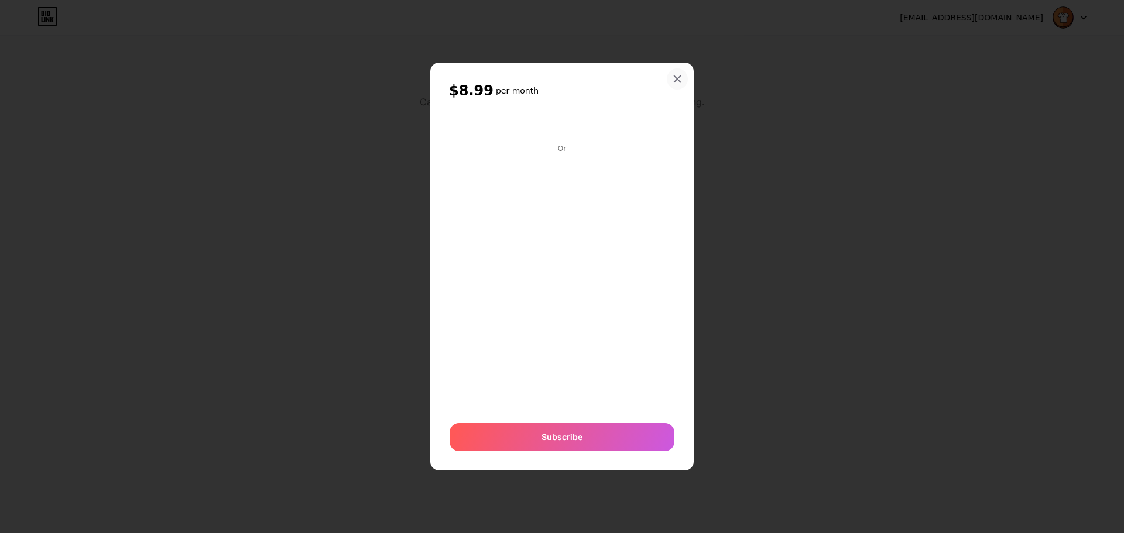
click at [674, 78] on icon at bounding box center [677, 78] width 9 height 9
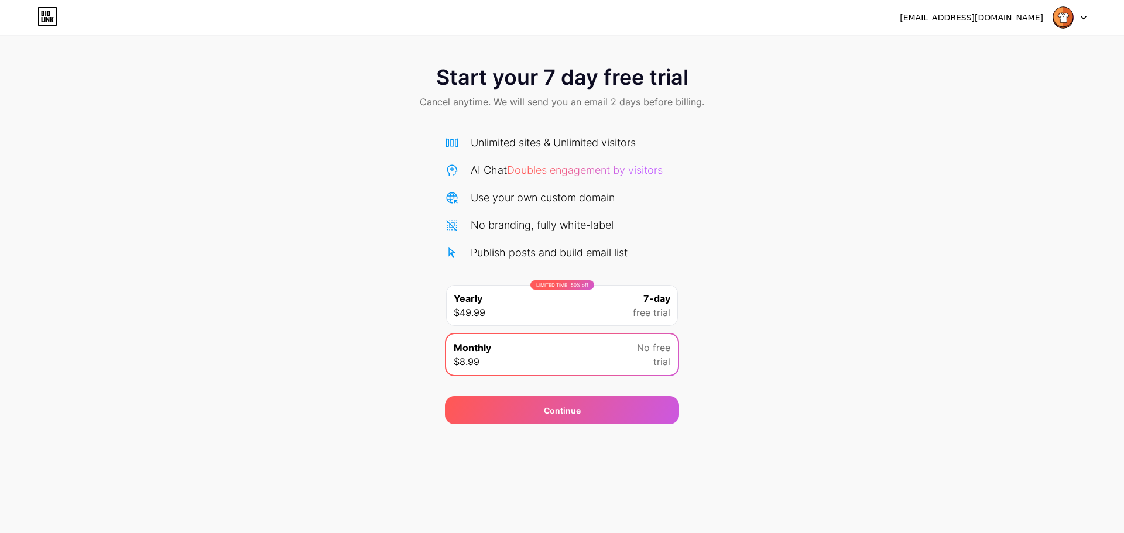
click at [599, 300] on div "LIMITED TIME : 50% off Yearly $49.99 7-day free trial" at bounding box center [562, 305] width 232 height 41
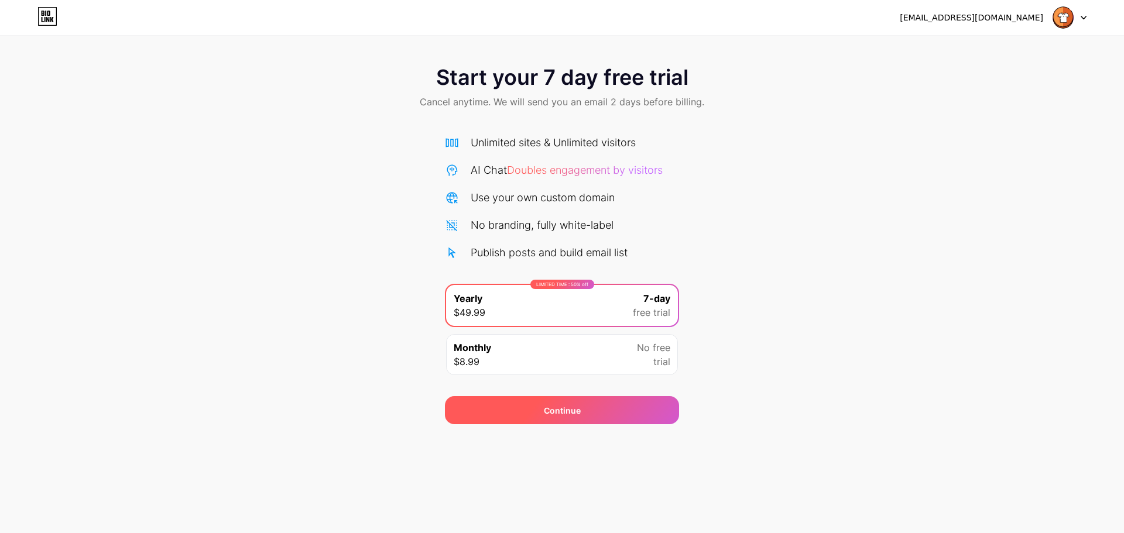
click at [592, 406] on div "Continue" at bounding box center [562, 410] width 234 height 28
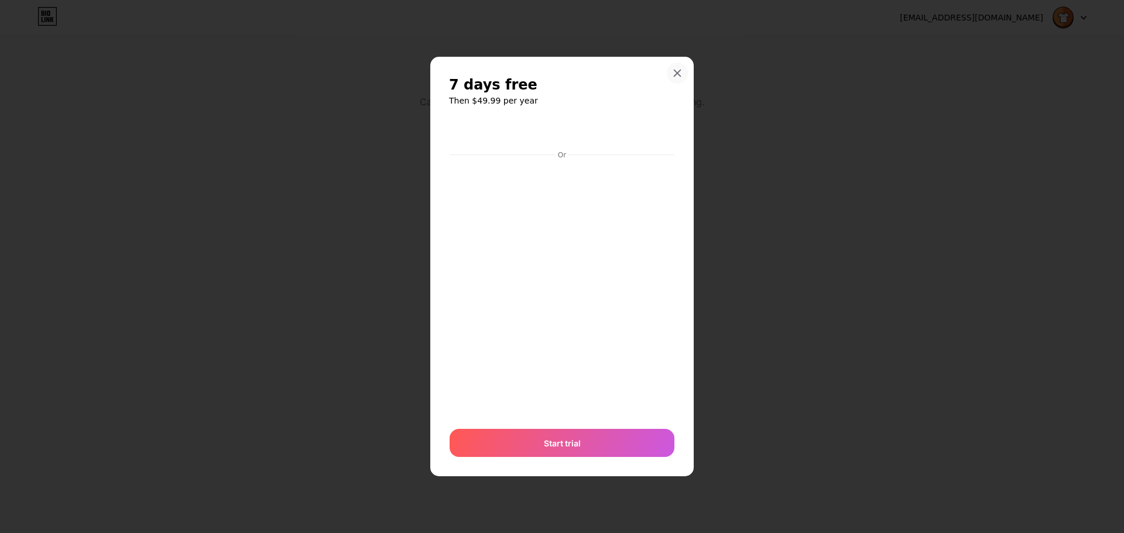
click at [676, 73] on icon at bounding box center [677, 72] width 9 height 9
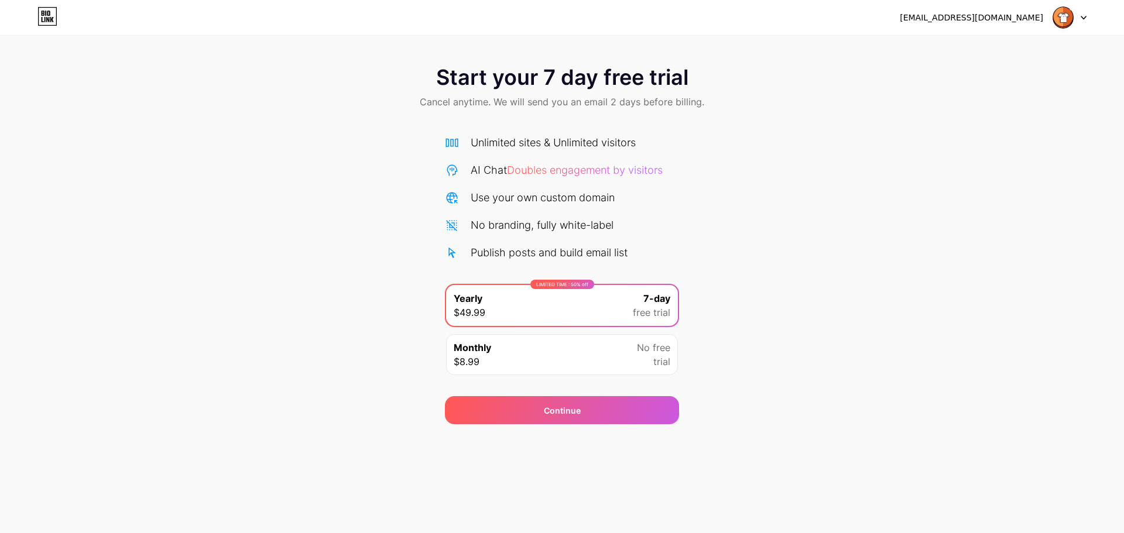
click at [1058, 18] on img at bounding box center [1063, 17] width 22 height 22
drag, startPoint x: 1012, startPoint y: 52, endPoint x: 958, endPoint y: 42, distance: 54.7
click at [1011, 52] on li "Logout" at bounding box center [1013, 48] width 145 height 32
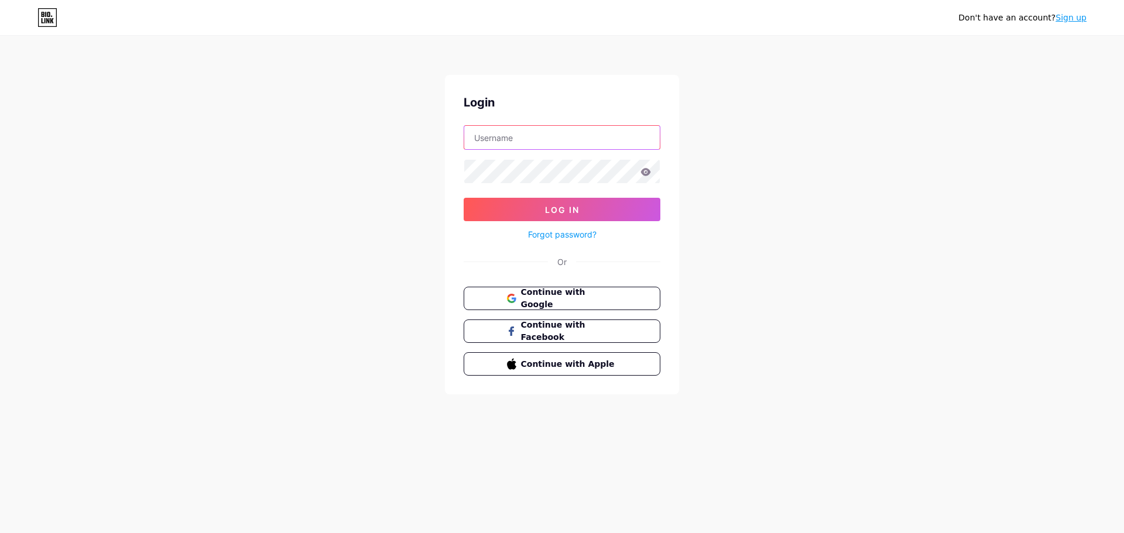
type input "[EMAIL_ADDRESS][DOMAIN_NAME]"
click at [591, 208] on button "Log In" at bounding box center [562, 209] width 197 height 23
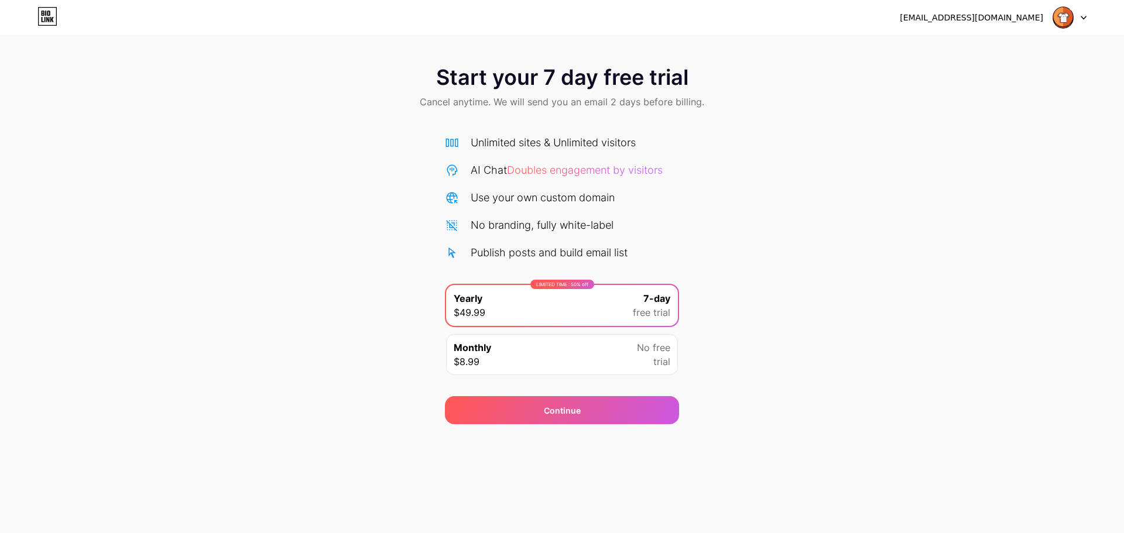
click at [44, 22] on icon at bounding box center [47, 16] width 20 height 19
